Goal: Find specific page/section: Find specific page/section

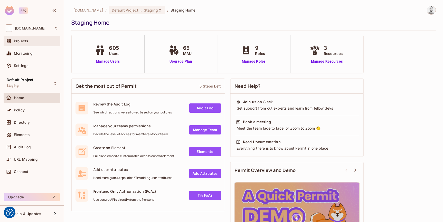
click at [35, 41] on div "Projects" at bounding box center [36, 41] width 44 height 4
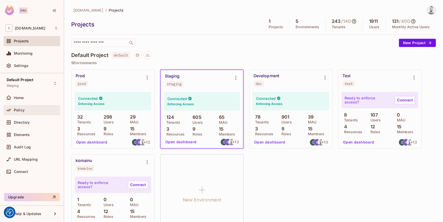
click at [35, 105] on div "Policy" at bounding box center [32, 110] width 57 height 10
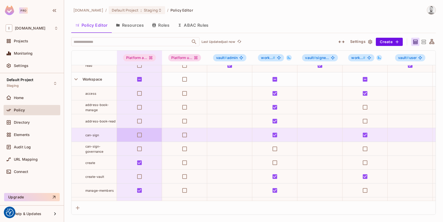
scroll to position [147, 0]
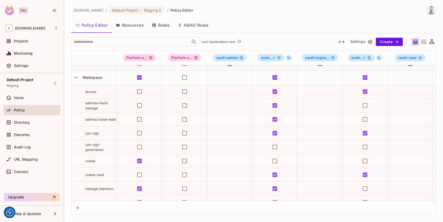
click at [92, 134] on span "can-sign" at bounding box center [92, 133] width 14 height 4
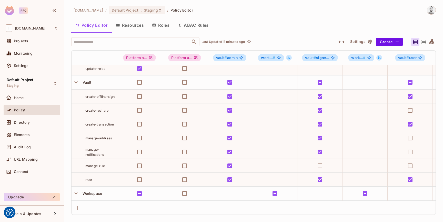
scroll to position [29, 0]
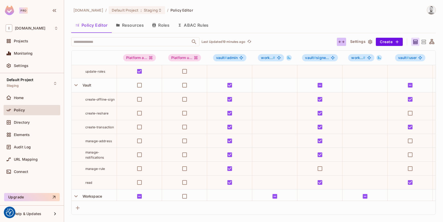
click at [340, 41] on icon "button" at bounding box center [341, 42] width 6 height 6
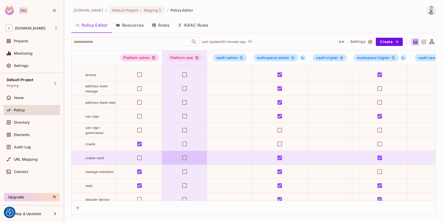
scroll to position [164, 0]
